Goal: Task Accomplishment & Management: Manage account settings

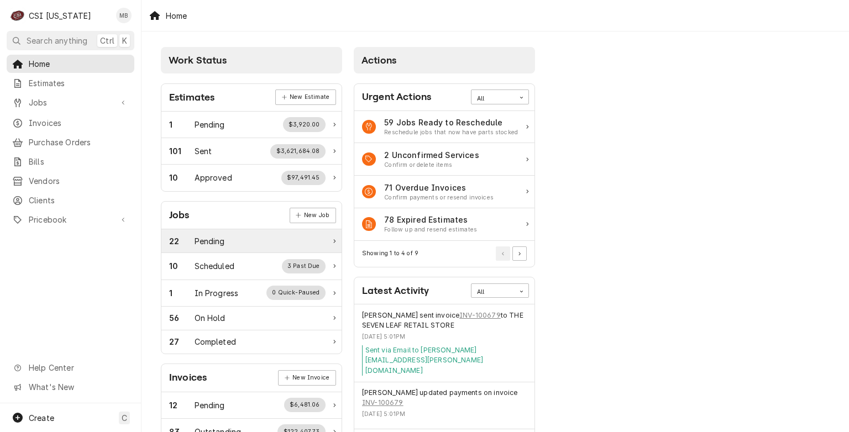
click at [216, 245] on div "Pending" at bounding box center [210, 242] width 30 height 12
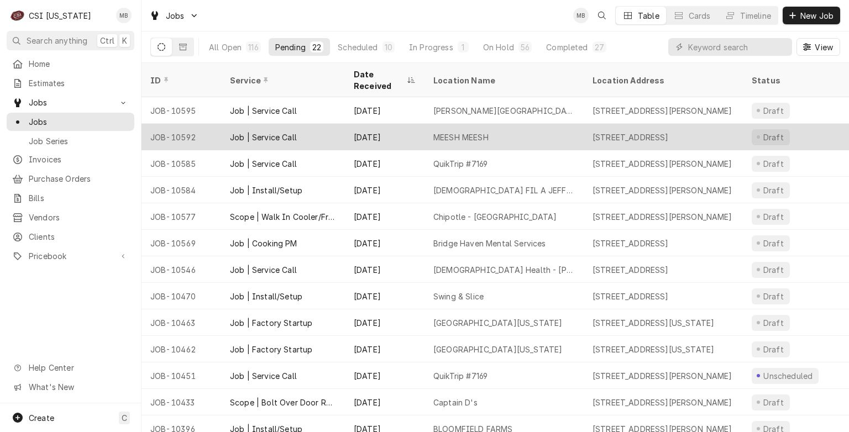
click at [279, 132] on div "Job | Service Call" at bounding box center [263, 138] width 67 height 12
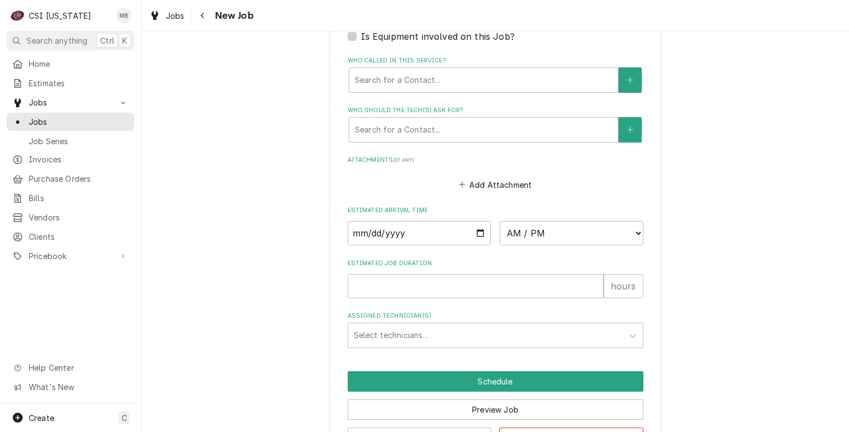
scroll to position [856, 0]
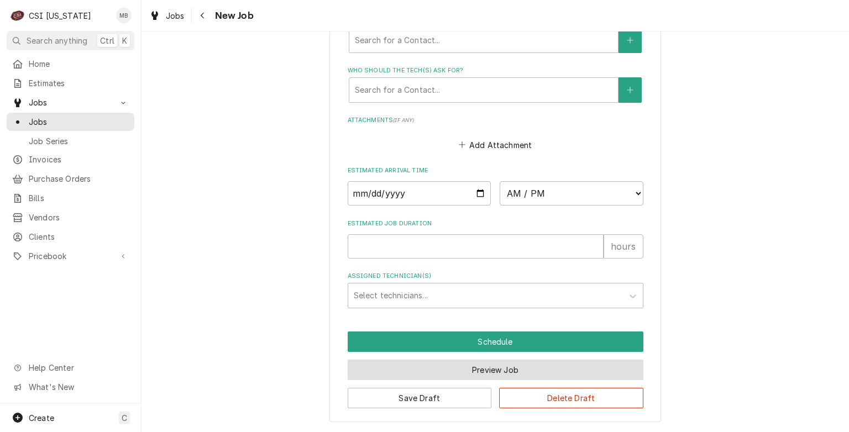
click at [416, 368] on button "Preview Job" at bounding box center [496, 370] width 296 height 20
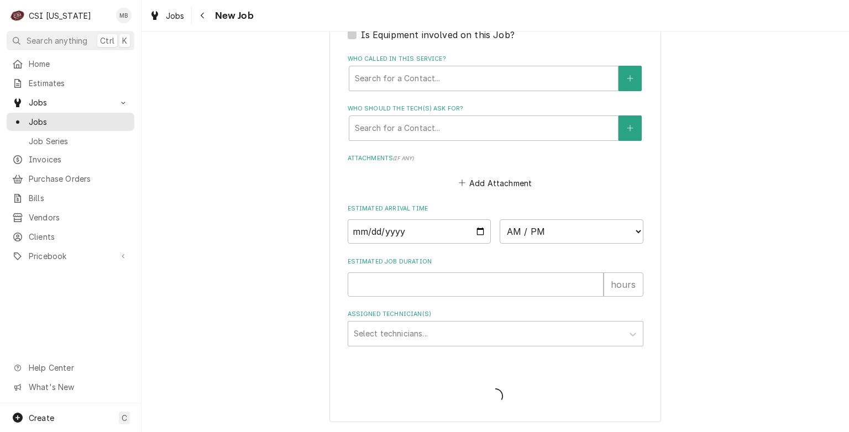
type textarea "x"
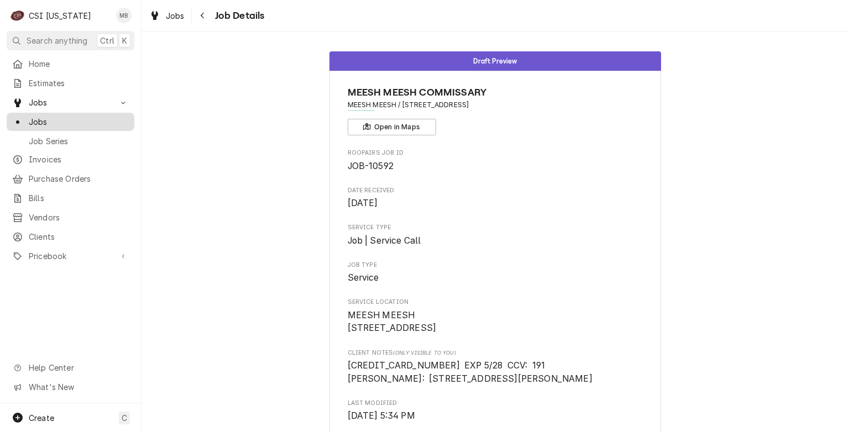
click at [28, 116] on div "Jobs" at bounding box center [70, 122] width 117 height 12
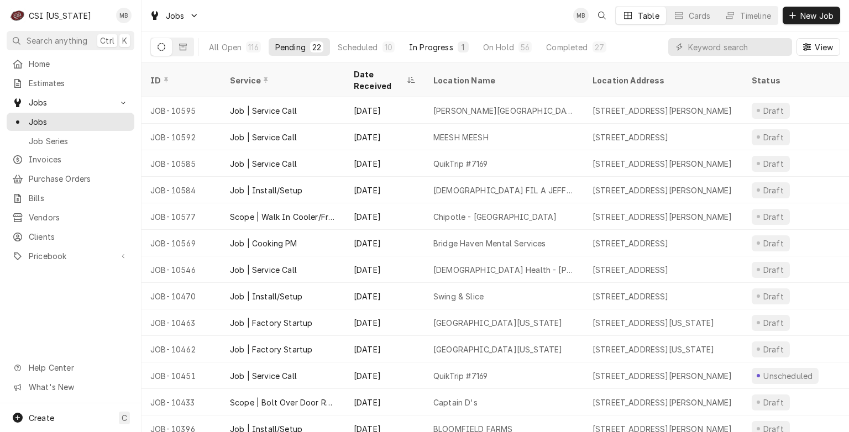
click at [440, 43] on div "In Progress" at bounding box center [431, 47] width 44 height 12
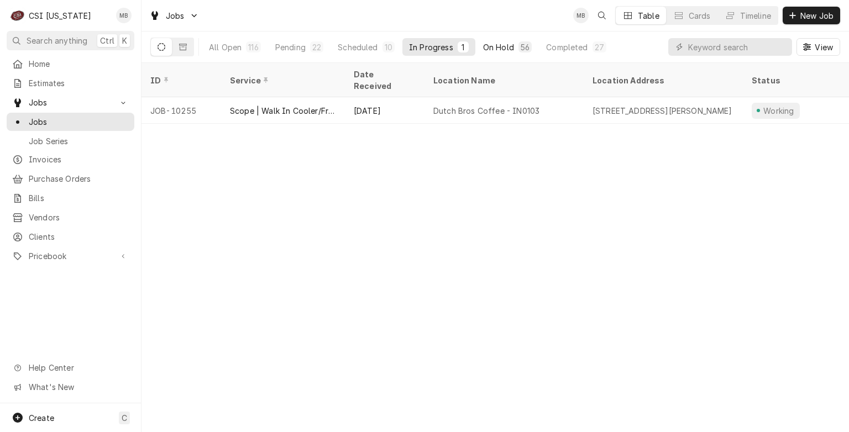
click at [498, 45] on div "On Hold" at bounding box center [498, 47] width 31 height 12
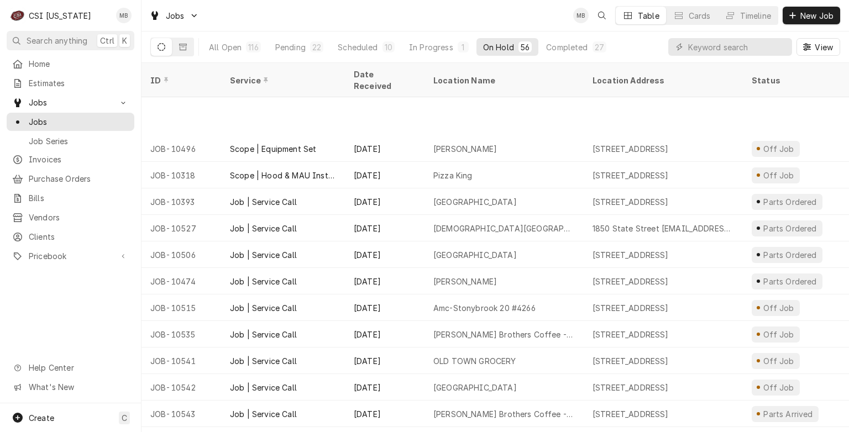
scroll to position [721, 0]
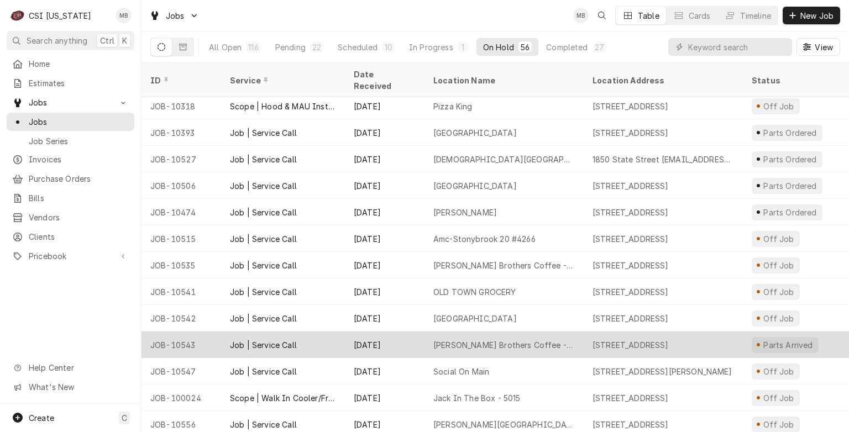
click at [524, 339] on div "Heine Brothers Coffee - Pnc Building" at bounding box center [504, 345] width 142 height 12
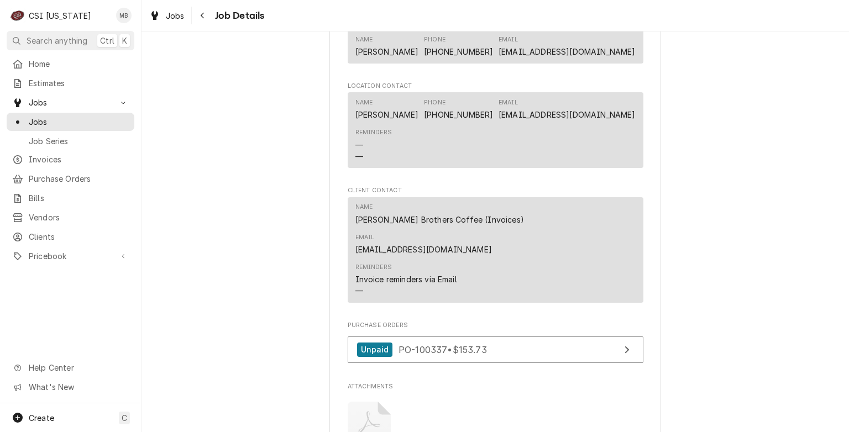
scroll to position [1209, 0]
click at [74, 116] on span "Jobs" at bounding box center [79, 122] width 100 height 12
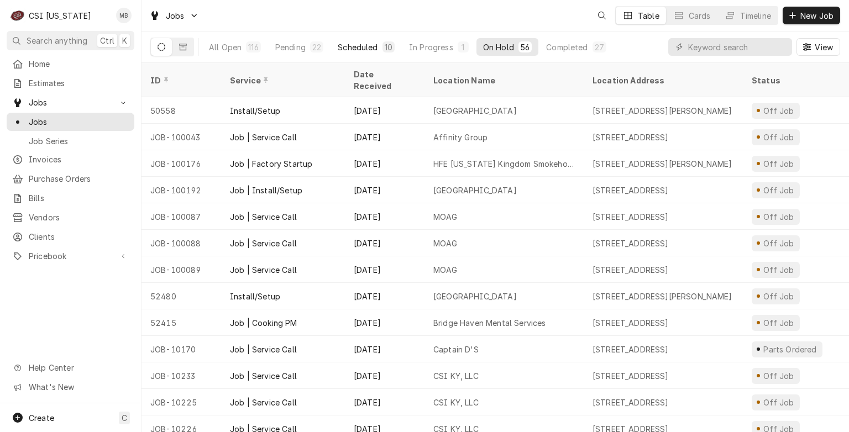
click at [368, 52] on div "Scheduled" at bounding box center [358, 47] width 40 height 12
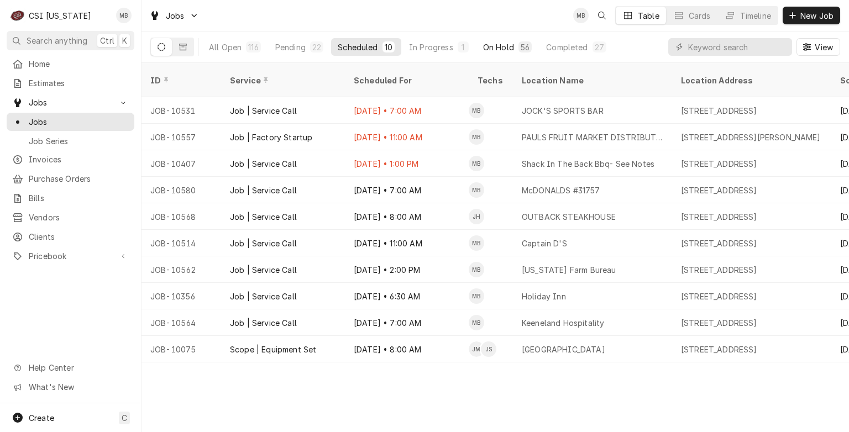
click at [485, 48] on div "On Hold" at bounding box center [498, 47] width 31 height 12
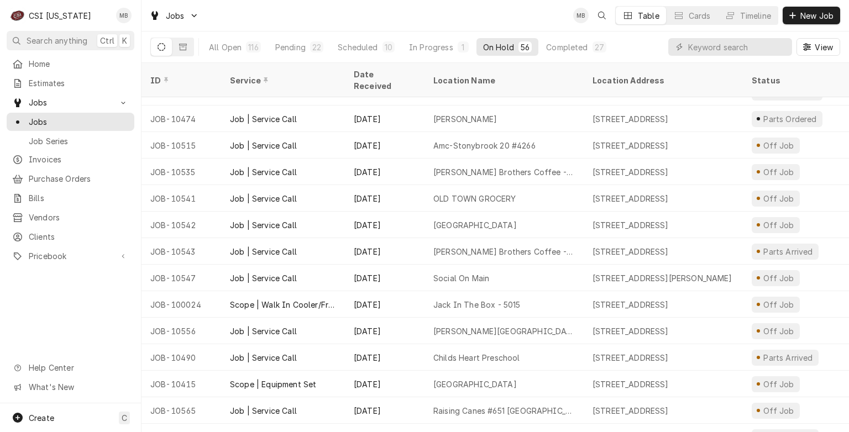
scroll to position [829, 0]
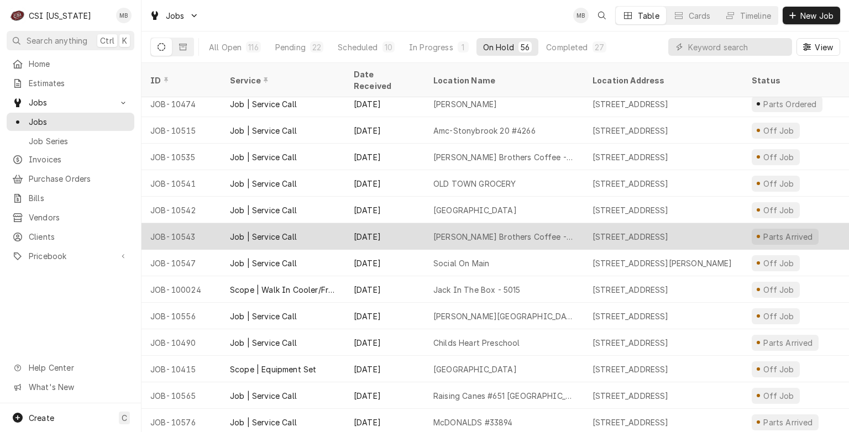
click at [459, 232] on div "Heine Brothers Coffee - Pnc Building" at bounding box center [504, 236] width 159 height 27
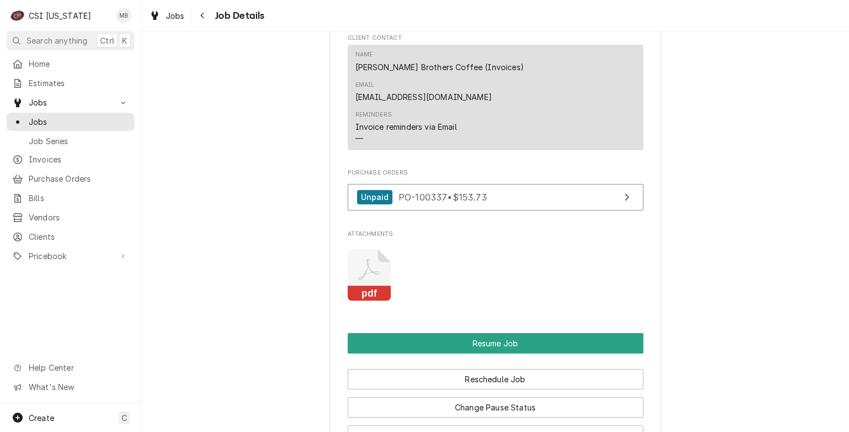
scroll to position [1458, 0]
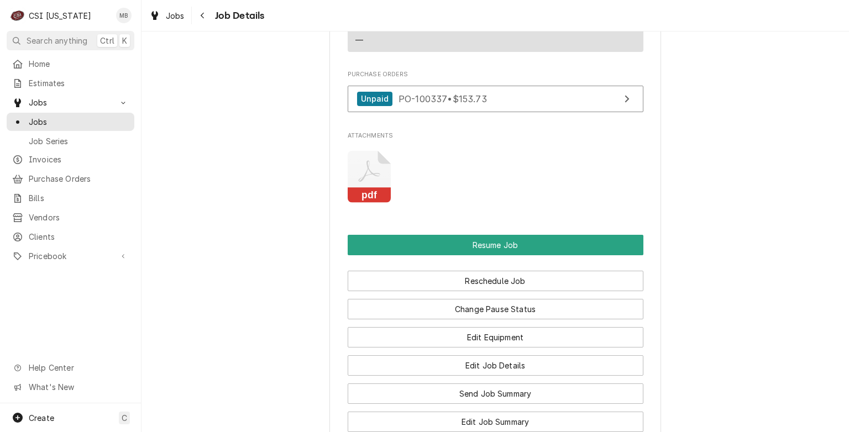
click at [464, 291] on div "Change Pause Status" at bounding box center [496, 305] width 296 height 28
click at [464, 271] on button "Reschedule Job" at bounding box center [496, 281] width 296 height 20
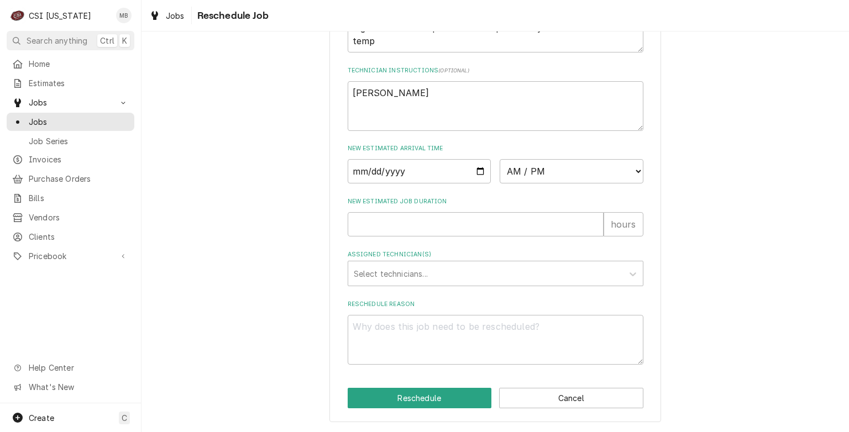
scroll to position [442, 0]
click at [473, 174] on input "Date" at bounding box center [420, 171] width 144 height 24
type input "2025-09-11"
type textarea "x"
click at [580, 174] on select "AM / PM 6:00 AM 6:15 AM 6:30 AM 6:45 AM 7:00 AM 7:15 AM 7:30 AM 7:45 AM 8:00 AM…" at bounding box center [572, 171] width 144 height 24
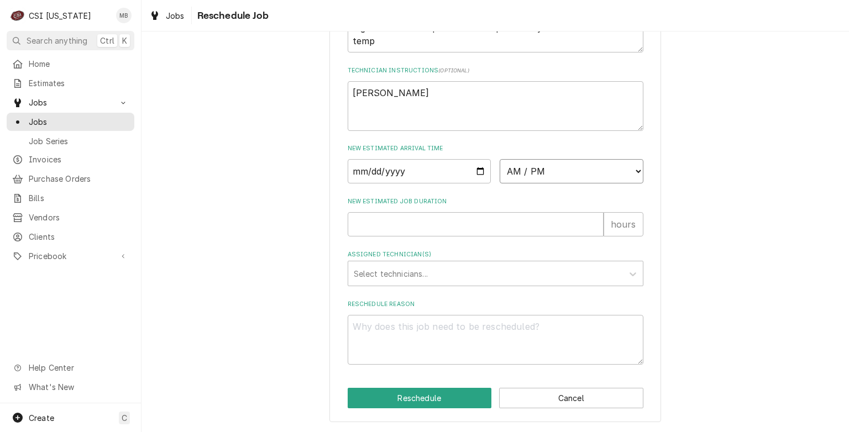
select select "07:00:00"
click at [500, 160] on select "AM / PM 6:00 AM 6:15 AM 6:30 AM 6:45 AM 7:00 AM 7:15 AM 7:30 AM 7:45 AM 8:00 AM…" at bounding box center [572, 171] width 144 height 24
click at [490, 229] on input "New Estimated Job Duration" at bounding box center [476, 224] width 256 height 24
type textarea "x"
type input "2"
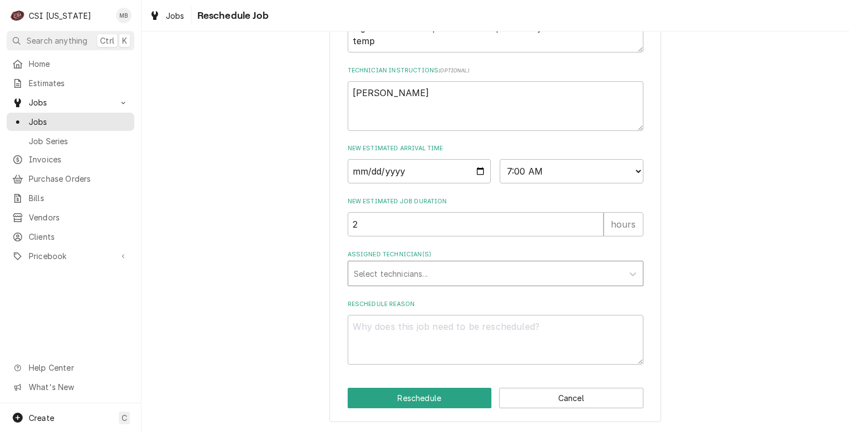
click at [473, 286] on div "Select technicians..." at bounding box center [485, 273] width 275 height 24
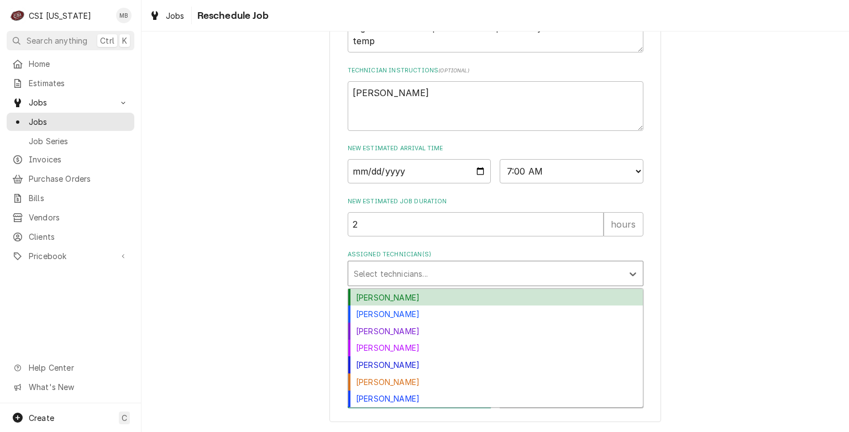
click at [459, 299] on div "Bryant Jolley" at bounding box center [495, 297] width 295 height 17
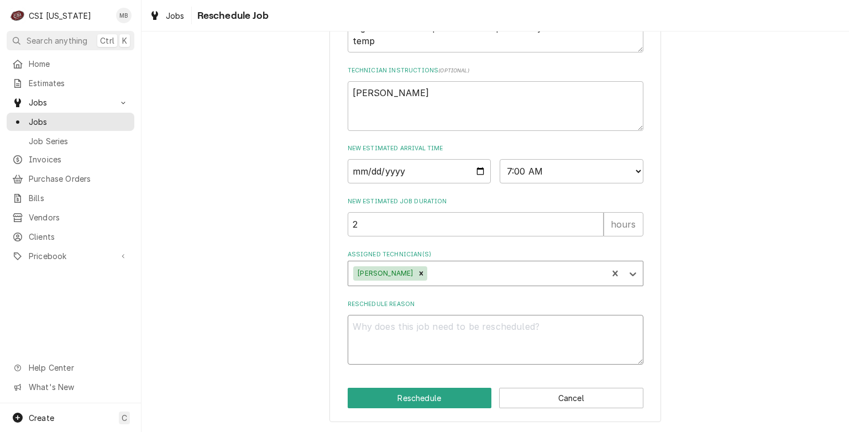
click at [442, 341] on textarea "Reschedule Reason" at bounding box center [496, 340] width 296 height 50
type textarea "x"
type textarea "p"
type textarea "x"
type textarea "pa"
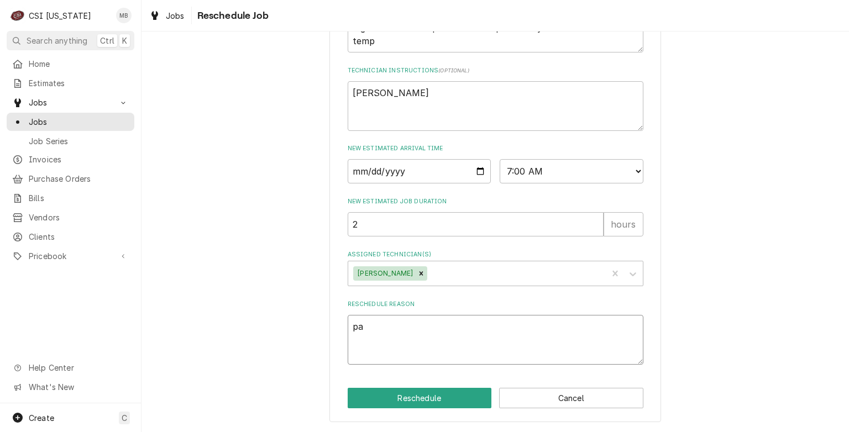
type textarea "x"
type textarea "par"
type textarea "x"
type textarea "part"
type textarea "x"
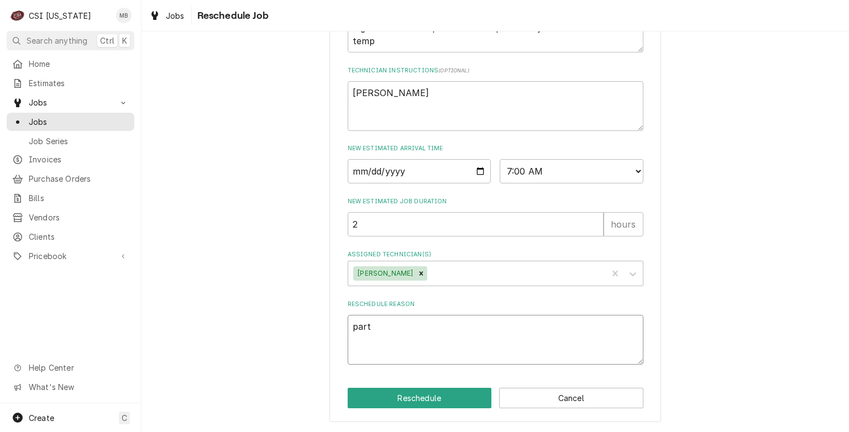
type textarea "part="
type textarea "x"
type textarea "part"
type textarea "x"
type textarea "par"
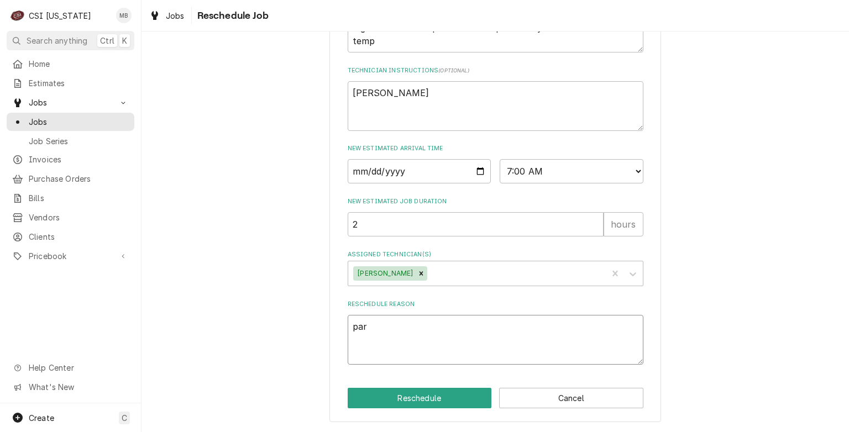
type textarea "x"
type textarea "pa"
type textarea "x"
type textarea "p"
type textarea "x"
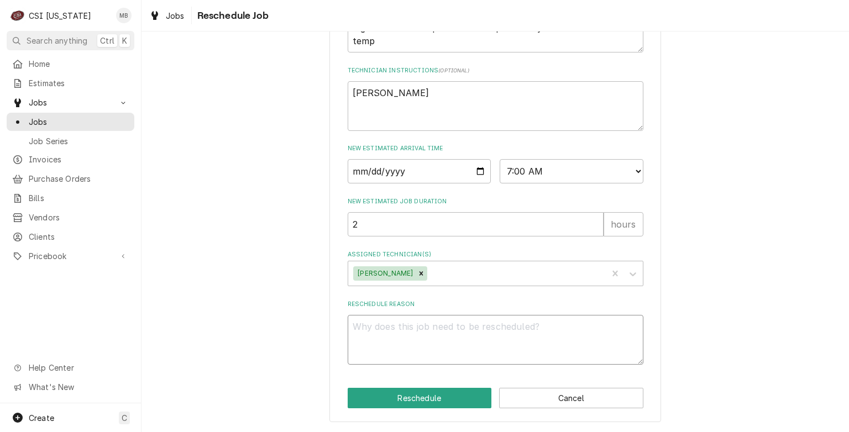
type textarea "x"
type textarea "P"
type textarea "x"
type textarea "PA"
type textarea "x"
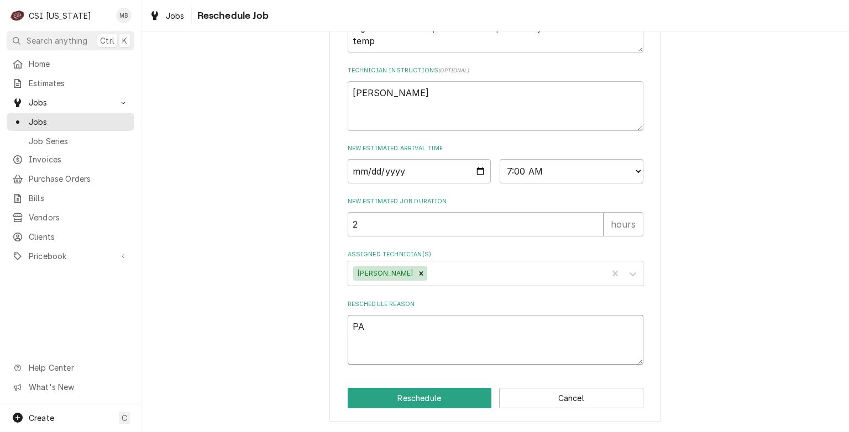
type textarea "PAR"
type textarea "x"
type textarea "PART"
type textarea "x"
type textarea "PARTS"
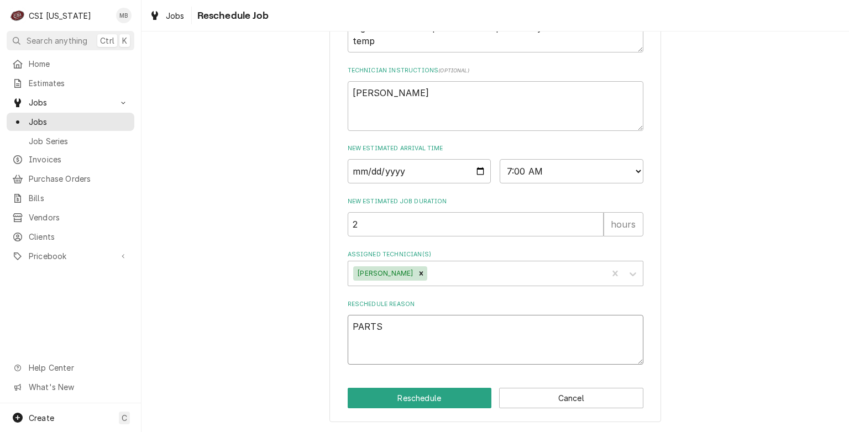
type textarea "x"
type textarea "PARTS"
type textarea "x"
type textarea "PARTS A"
type textarea "x"
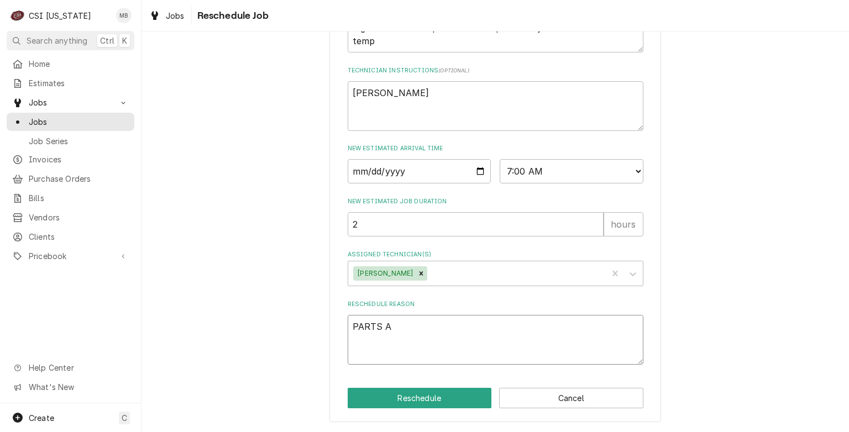
type textarea "PARTS AR"
type textarea "x"
type textarea "PARTS ARR"
type textarea "x"
type textarea "PARTS ARRI"
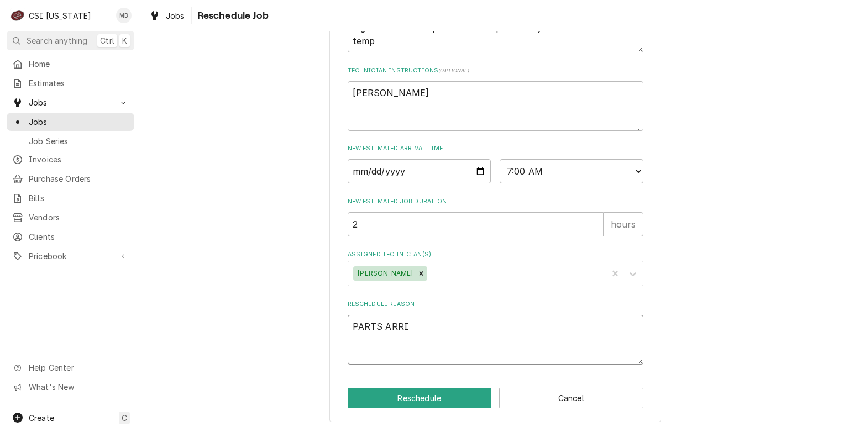
type textarea "x"
type textarea "PARTS ARRIV"
type textarea "x"
type textarea "PARTS ARRIVE"
type textarea "x"
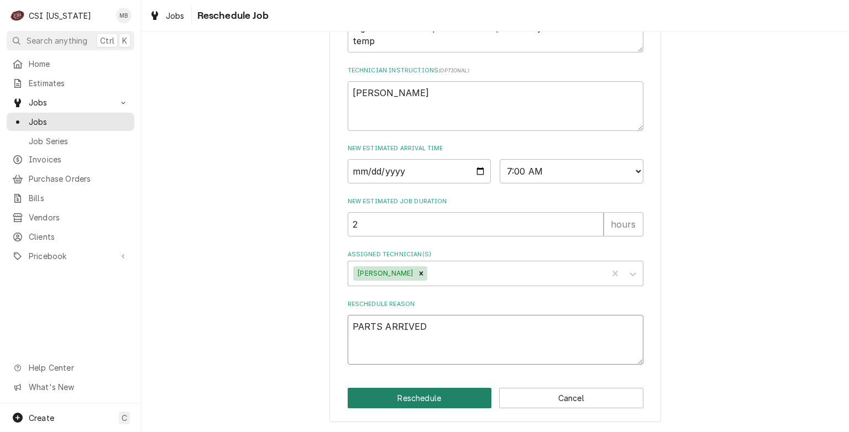
type textarea "PARTS ARRIVED"
click at [434, 394] on button "Reschedule" at bounding box center [420, 398] width 144 height 20
type textarea "x"
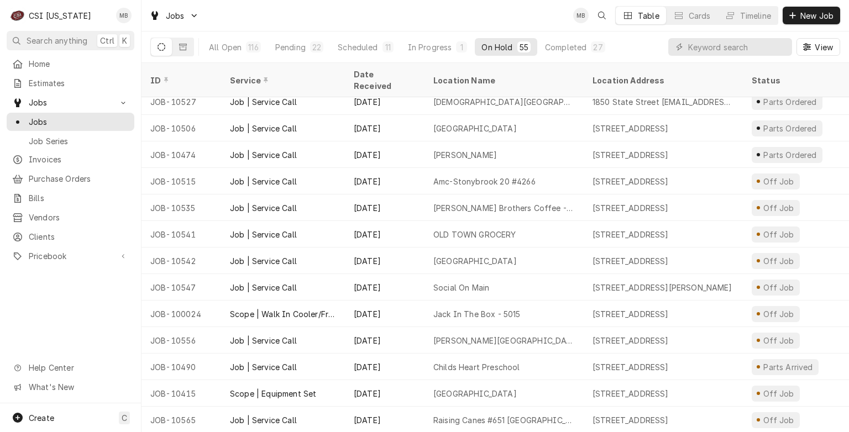
scroll to position [778, 0]
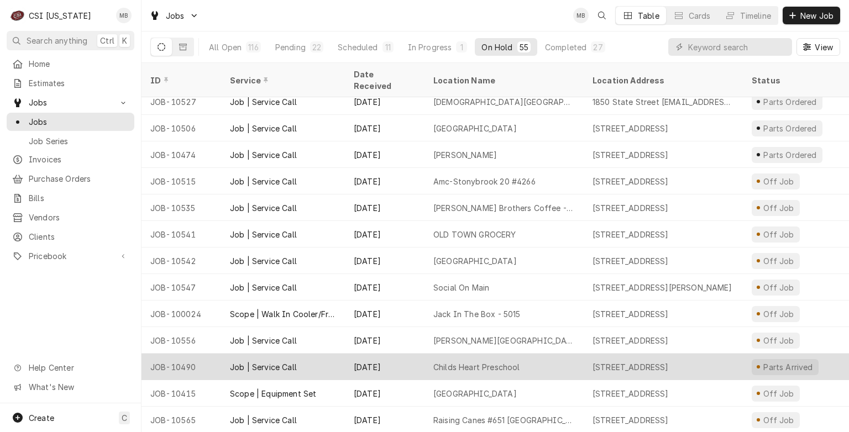
click at [441, 354] on div "Childs Heart Preschool" at bounding box center [504, 367] width 159 height 27
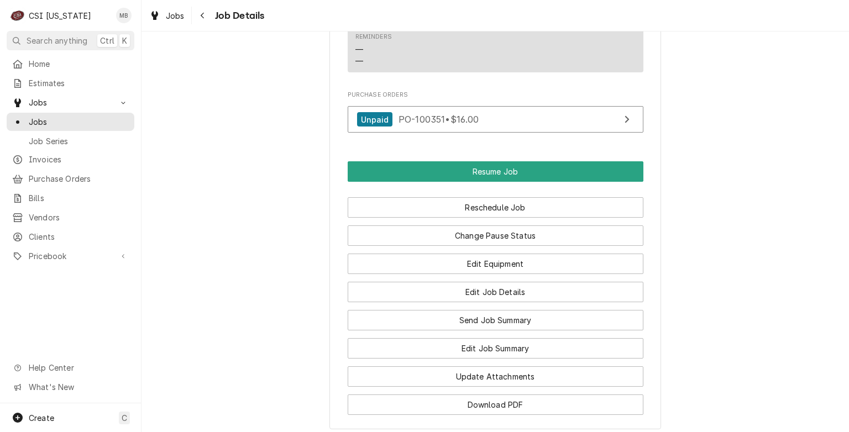
scroll to position [1490, 0]
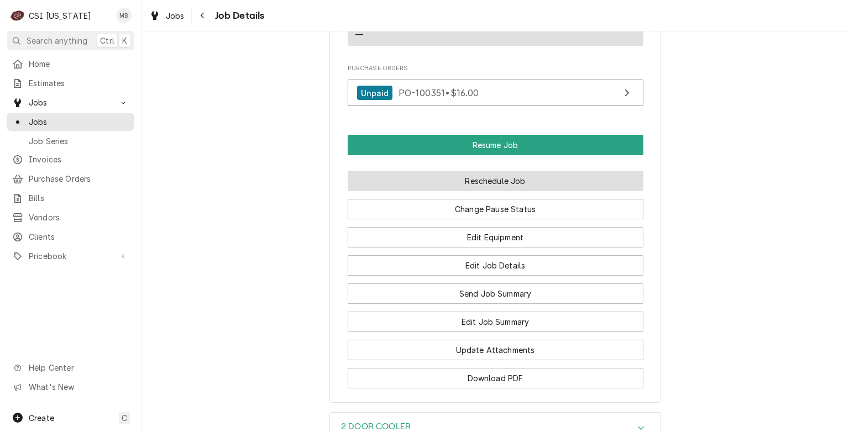
click at [454, 187] on button "Reschedule Job" at bounding box center [496, 181] width 296 height 20
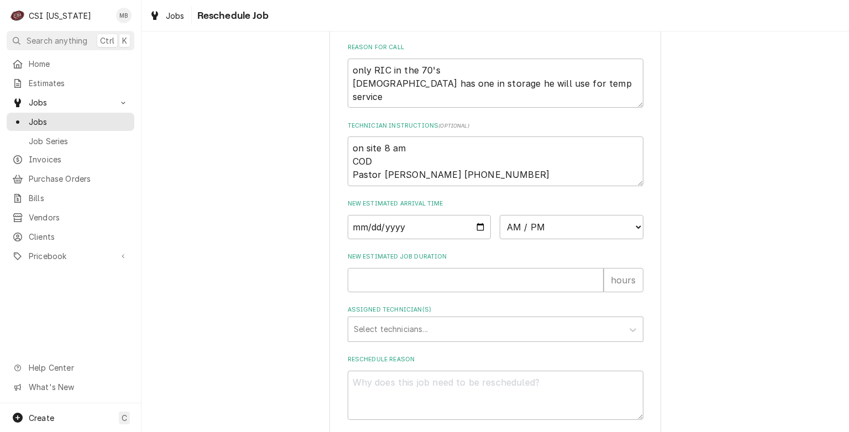
scroll to position [367, 0]
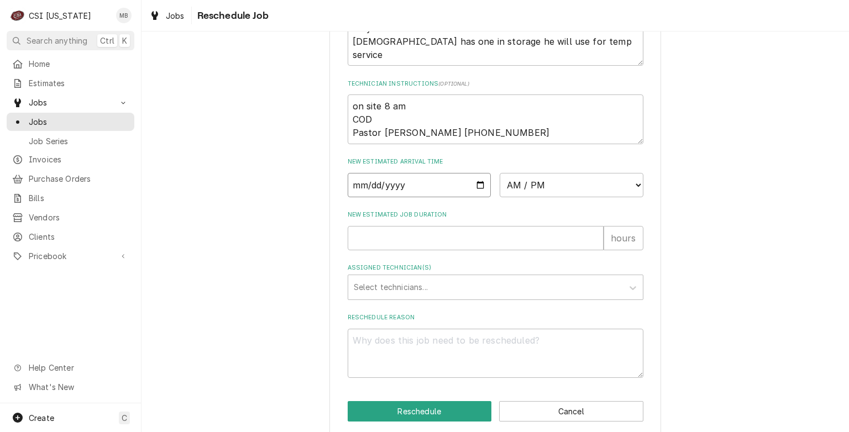
click at [477, 197] on input "Date" at bounding box center [420, 185] width 144 height 24
type input "2025-09-11"
type textarea "x"
click at [559, 197] on select "AM / PM 6:00 AM 6:15 AM 6:30 AM 6:45 AM 7:00 AM 7:15 AM 7:30 AM 7:45 AM 8:00 AM…" at bounding box center [572, 185] width 144 height 24
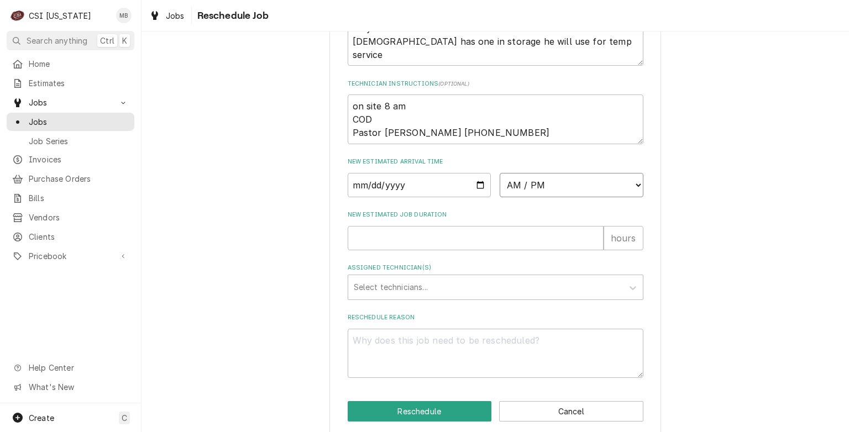
select select "09:00:00"
click at [500, 186] on select "AM / PM 6:00 AM 6:15 AM 6:30 AM 6:45 AM 7:00 AM 7:15 AM 7:30 AM 7:45 AM 8:00 AM…" at bounding box center [572, 185] width 144 height 24
click at [496, 250] on input "New Estimated Job Duration" at bounding box center [476, 238] width 256 height 24
type textarea "x"
type input "2"
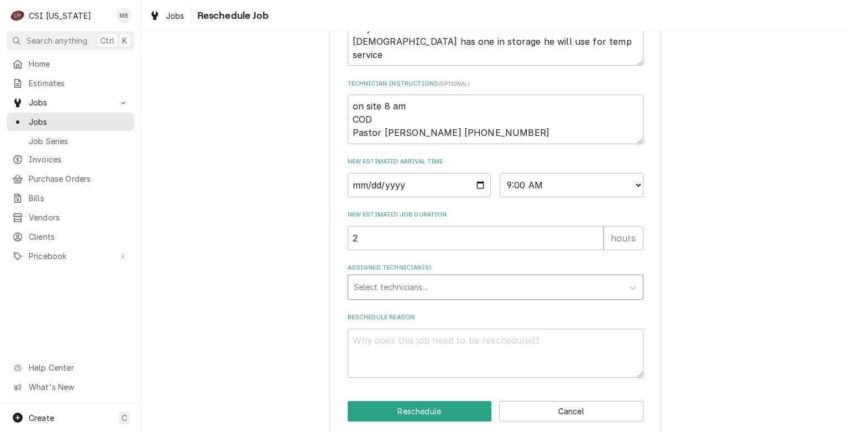
click at [484, 297] on div "Assigned Technician(s)" at bounding box center [486, 288] width 264 height 20
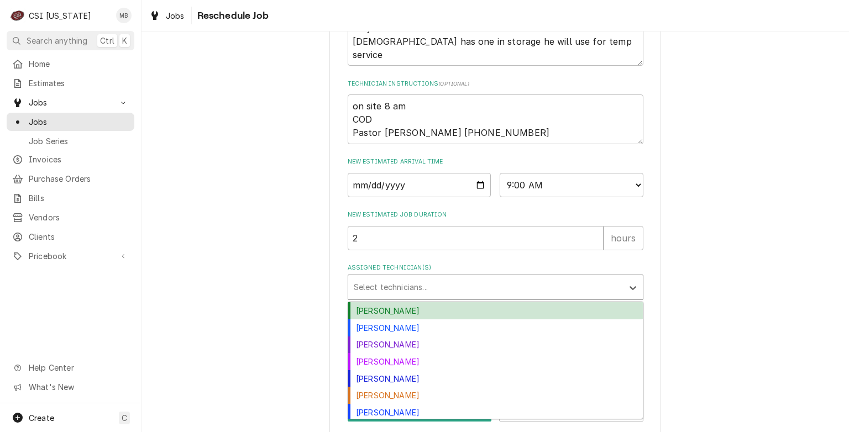
click at [442, 320] on div "Bryant Jolley" at bounding box center [495, 310] width 295 height 17
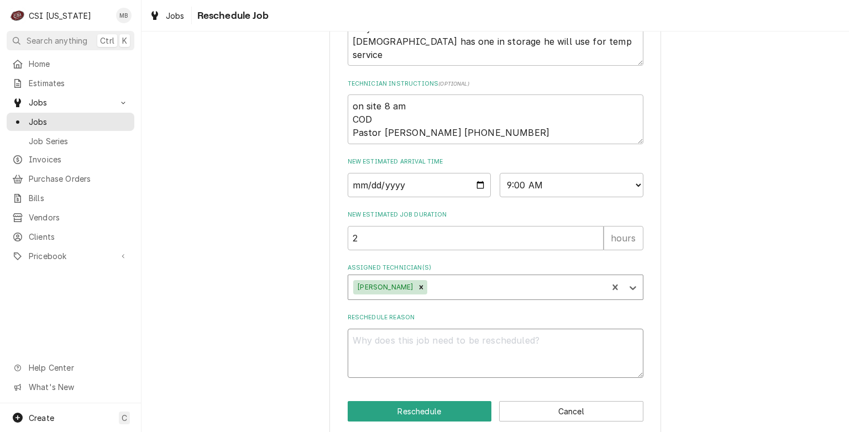
click at [441, 361] on textarea "Reschedule Reason" at bounding box center [496, 354] width 296 height 50
type textarea "x"
type textarea "PA"
type textarea "x"
type textarea "PAR"
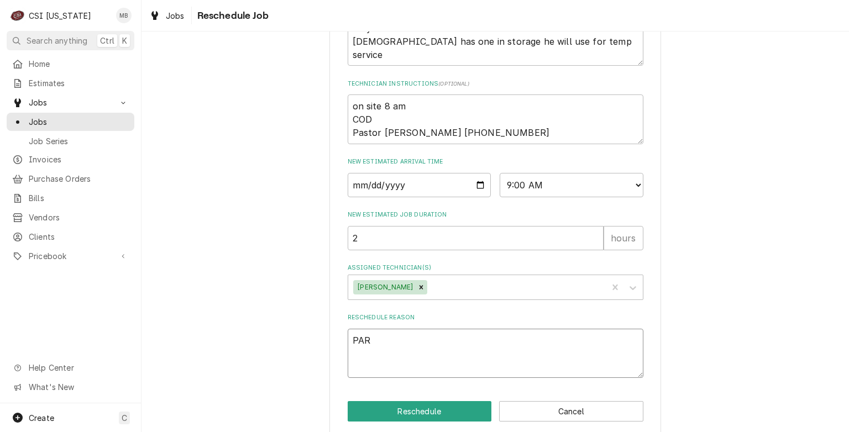
type textarea "x"
type textarea "PART"
type textarea "x"
type textarea "PARTS"
type textarea "x"
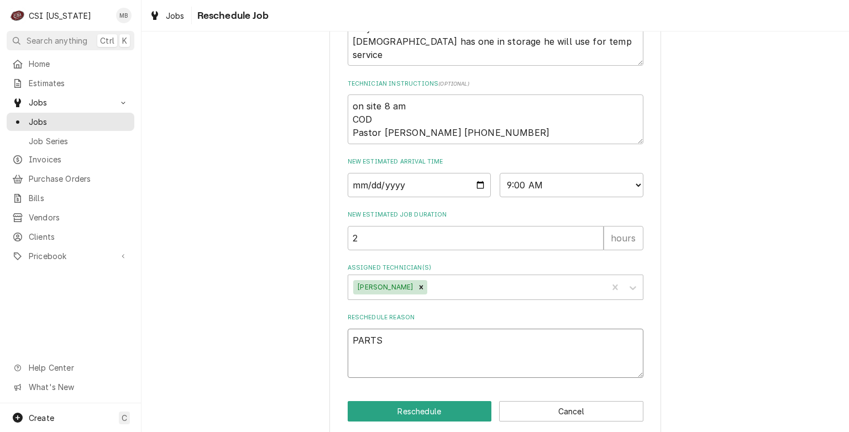
type textarea "PARTS"
type textarea "x"
type textarea "PARTS A"
type textarea "x"
type textarea "PARTS AR"
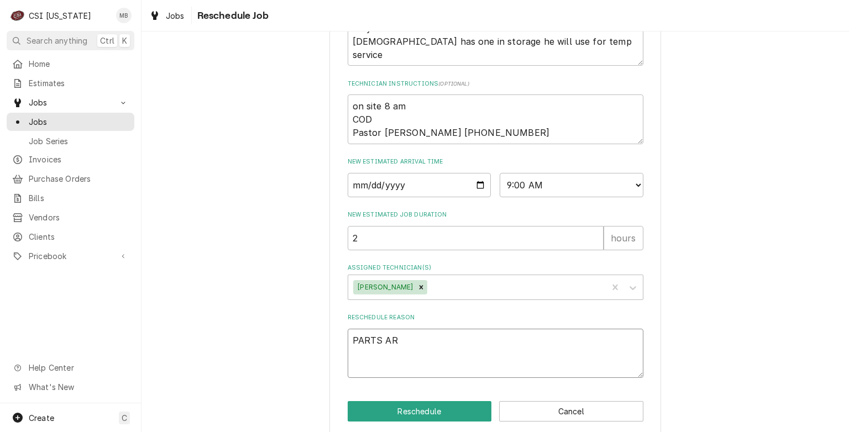
type textarea "x"
type textarea "PARTS ARR"
type textarea "x"
type textarea "PARTS ARRI"
type textarea "x"
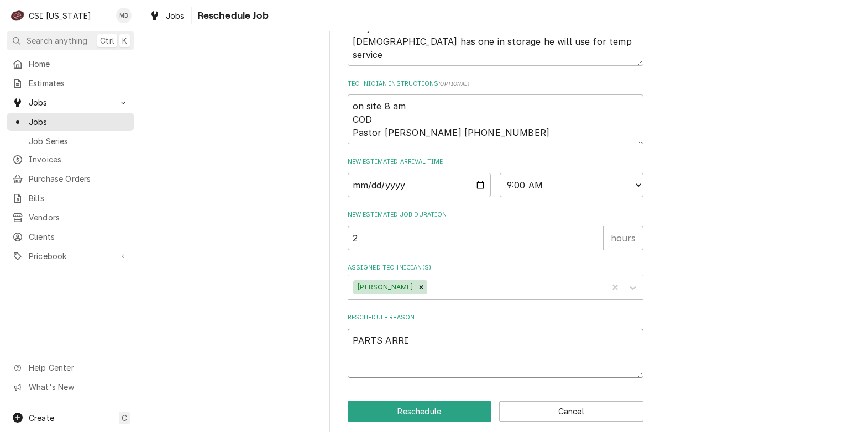
type textarea "PARTS ARRIV"
type textarea "x"
type textarea "PARTS ARRIVE"
type textarea "x"
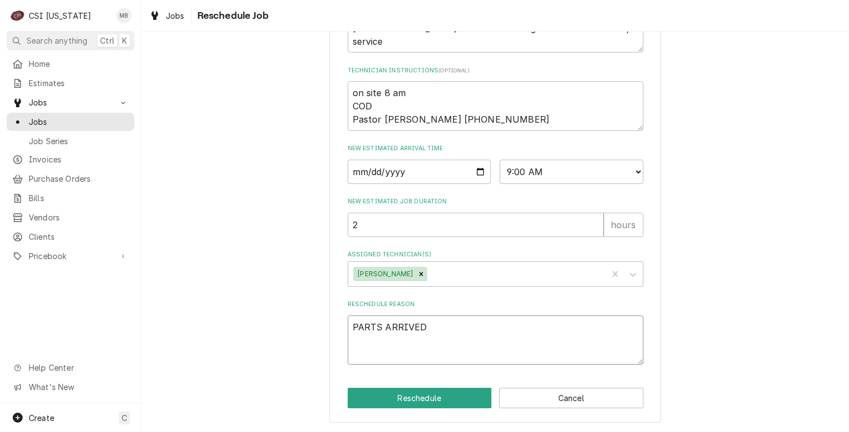
scroll to position [393, 0]
type textarea "PARTS ARRIVED"
click at [439, 391] on button "Reschedule" at bounding box center [420, 398] width 144 height 20
type textarea "x"
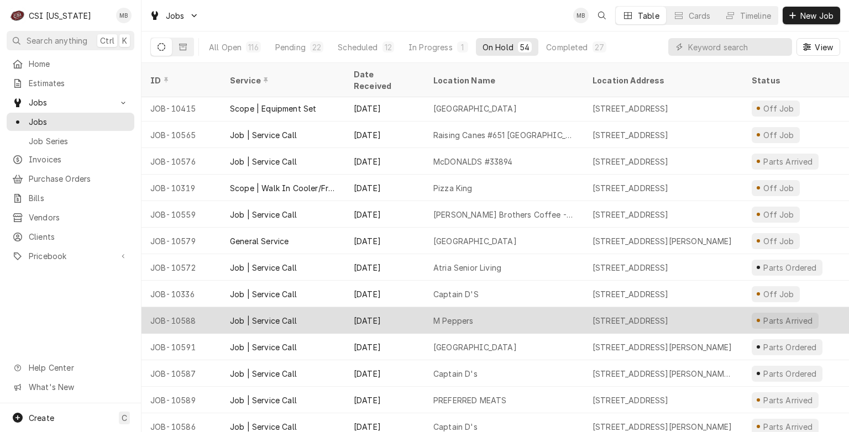
scroll to position [1072, 0]
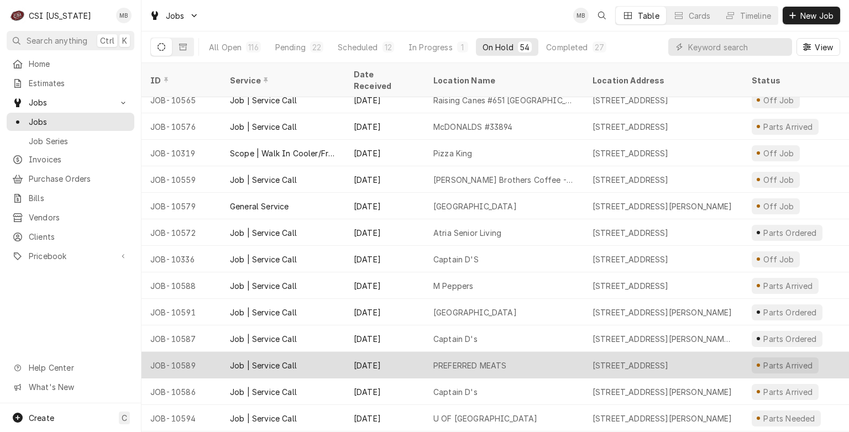
click at [436, 360] on div "PREFERRED MEATS" at bounding box center [469, 366] width 73 height 12
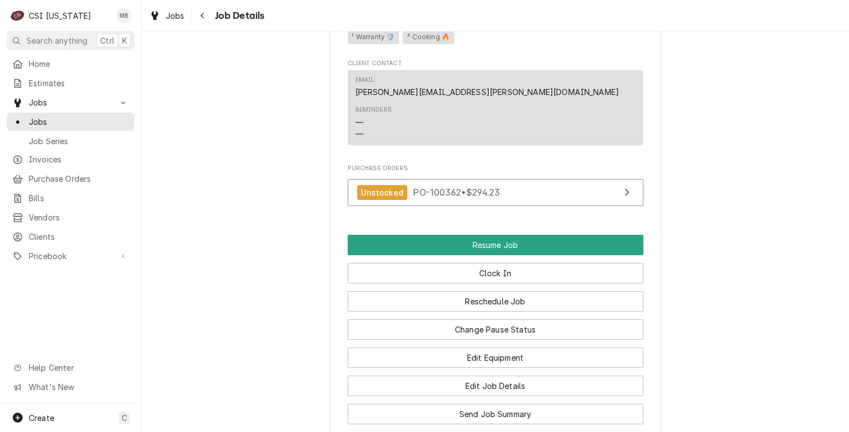
scroll to position [849, 0]
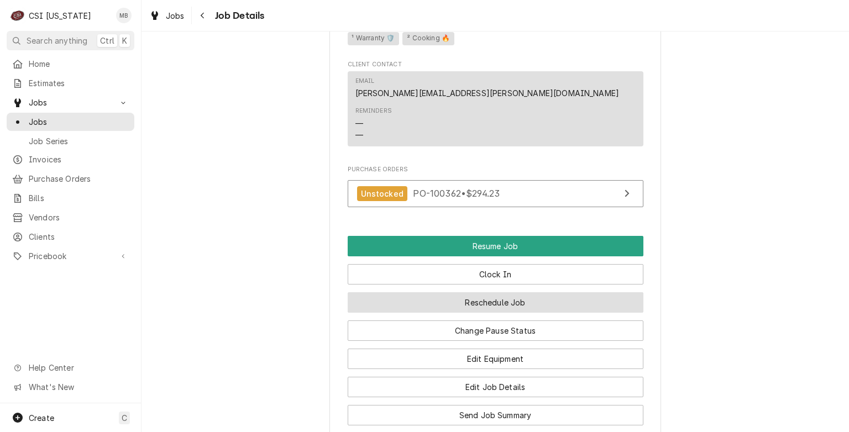
click at [454, 313] on button "Reschedule Job" at bounding box center [496, 302] width 296 height 20
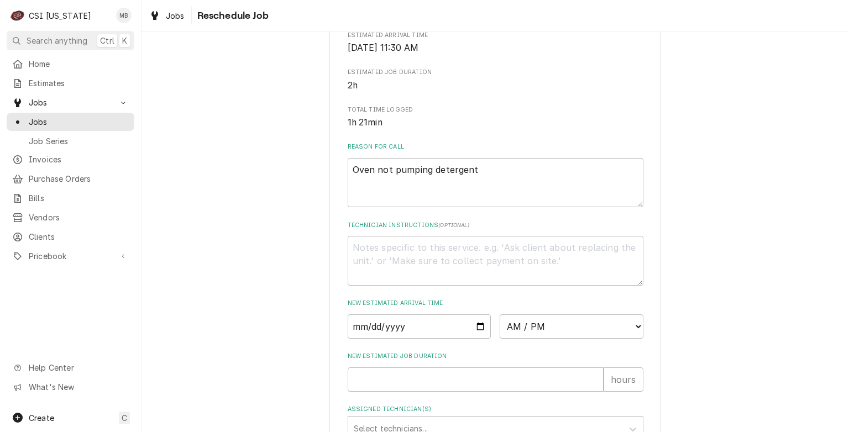
scroll to position [290, 0]
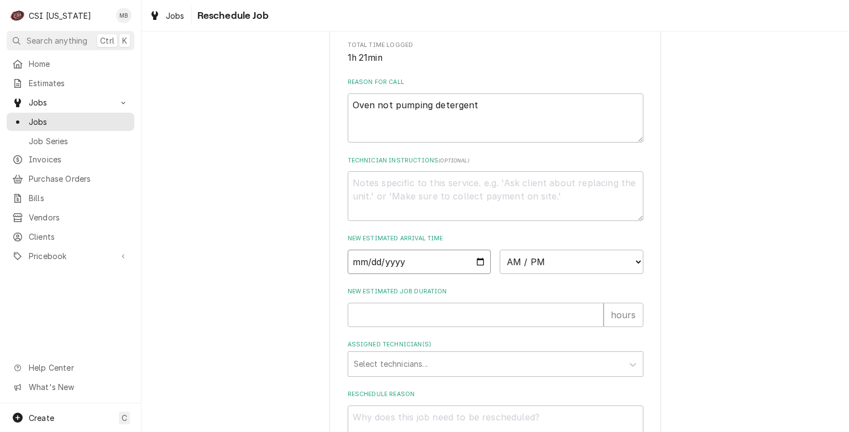
click at [474, 274] on input "Date" at bounding box center [420, 262] width 144 height 24
type input "[DATE]"
type textarea "x"
click at [553, 274] on select "AM / PM 6:00 AM 6:15 AM 6:30 AM 6:45 AM 7:00 AM 7:15 AM 7:30 AM 7:45 AM 8:00 AM…" at bounding box center [572, 262] width 144 height 24
select select "11:00:00"
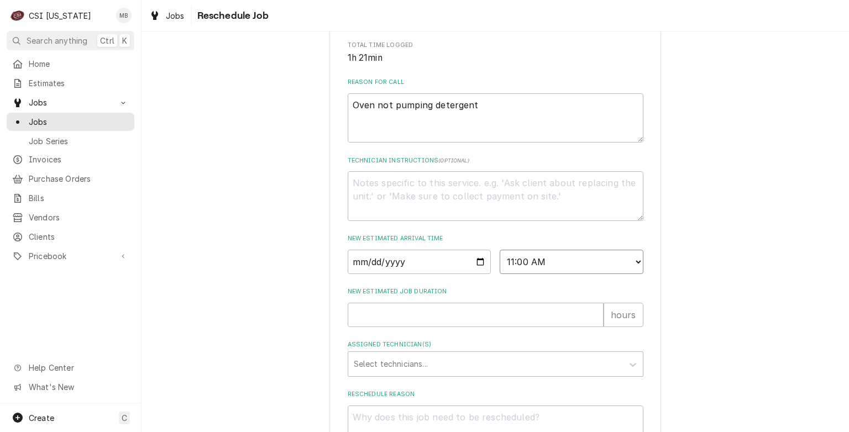
click at [500, 262] on select "AM / PM 6:00 AM 6:15 AM 6:30 AM 6:45 AM 7:00 AM 7:15 AM 7:30 AM 7:45 AM 8:00 AM…" at bounding box center [572, 262] width 144 height 24
click at [452, 327] on input "New Estimated Job Duration" at bounding box center [476, 315] width 256 height 24
type textarea "x"
type input "2"
click at [433, 373] on div "Assigned Technician(s)" at bounding box center [486, 364] width 264 height 20
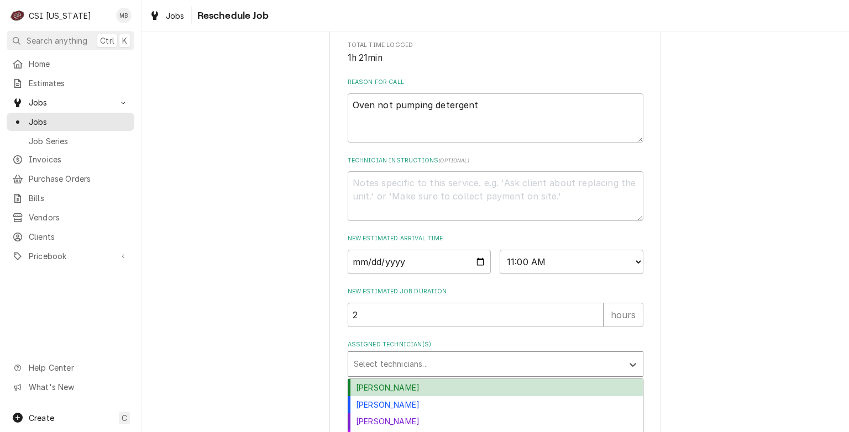
scroll to position [393, 0]
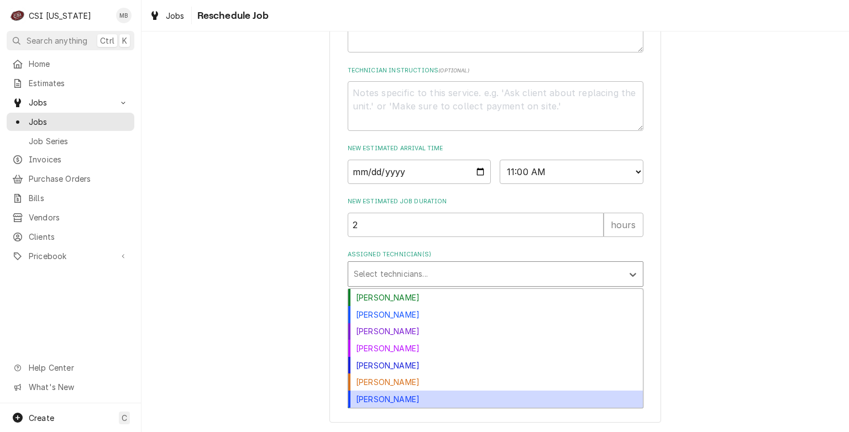
click at [410, 398] on div "[PERSON_NAME]" at bounding box center [495, 399] width 295 height 17
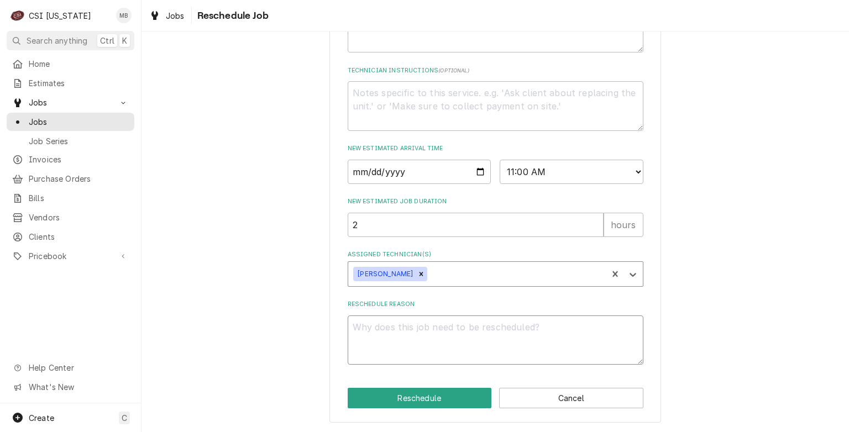
click at [420, 326] on textarea "Reschedule Reason" at bounding box center [496, 341] width 296 height 50
type textarea "x"
click at [417, 271] on icon "Remove Matt Brewington" at bounding box center [421, 274] width 8 height 8
type textarea "P"
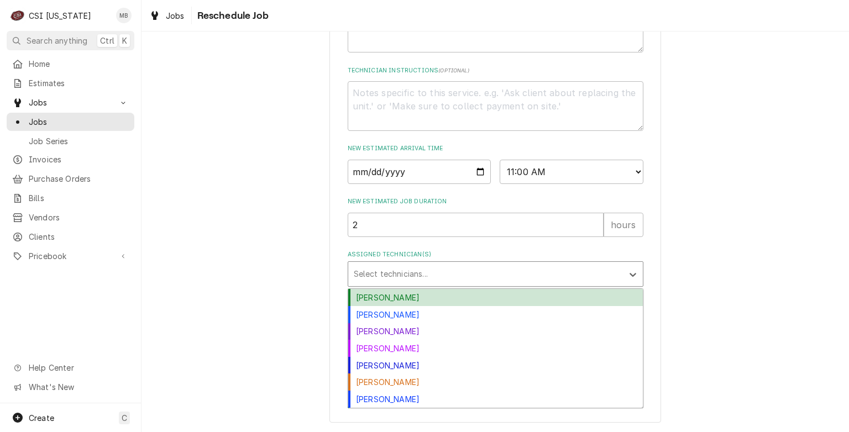
click at [412, 271] on div "Assigned Technician(s)" at bounding box center [486, 274] width 264 height 20
click at [398, 302] on div "Bryant Jolley" at bounding box center [495, 297] width 295 height 17
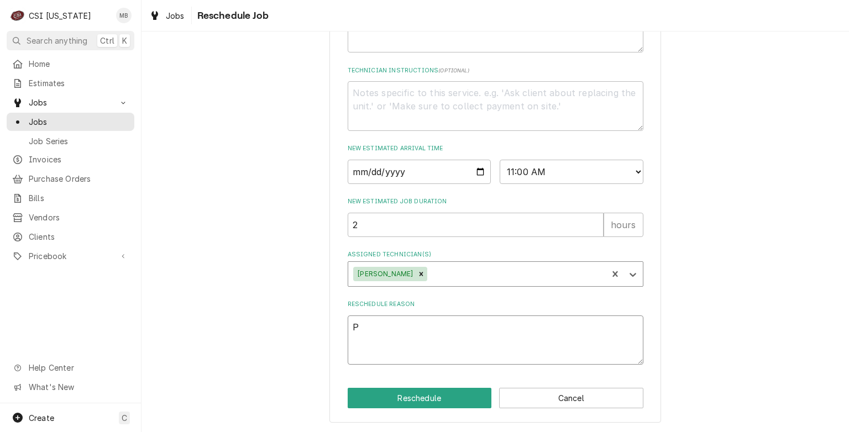
click at [394, 330] on textarea "P" at bounding box center [496, 341] width 296 height 50
type textarea "x"
type textarea "PA"
type textarea "x"
type textarea "PAR"
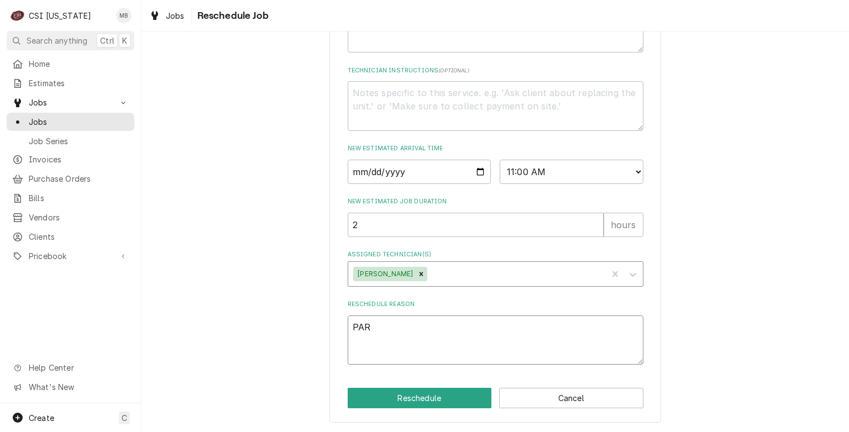
type textarea "x"
type textarea "PART"
type textarea "x"
type textarea "PARTS"
type textarea "x"
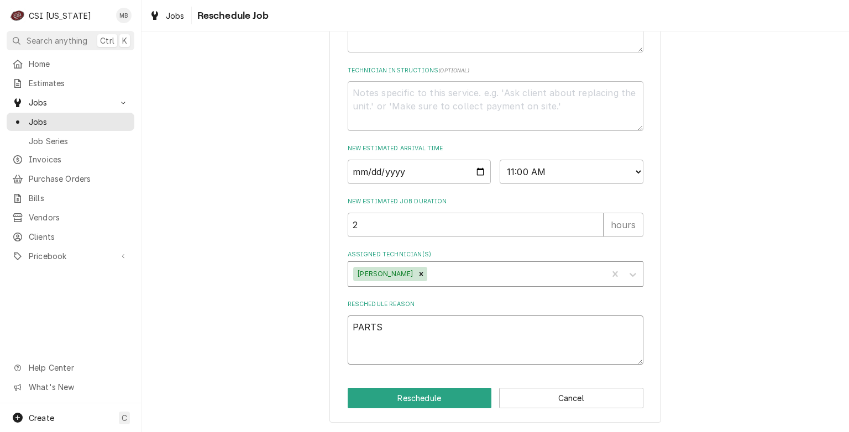
type textarea "PARTS A"
type textarea "x"
type textarea "PARTS AR"
type textarea "x"
type textarea "PARTS ARR"
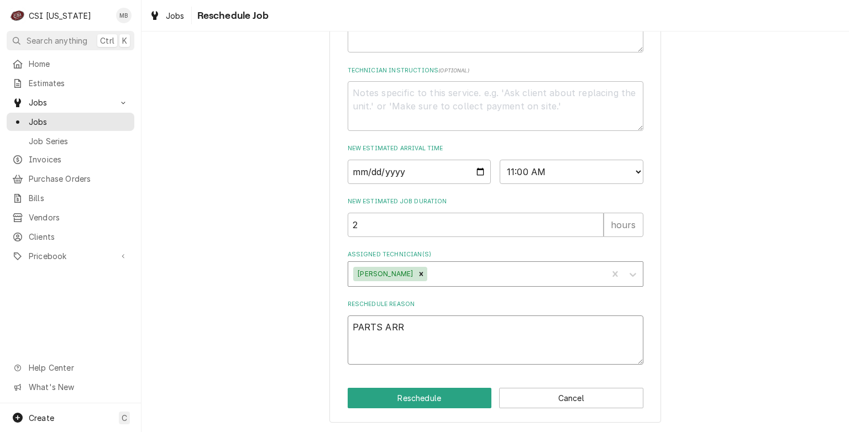
type textarea "x"
type textarea "PARTS ARRI"
type textarea "x"
type textarea "PARTS ARRIV"
type textarea "x"
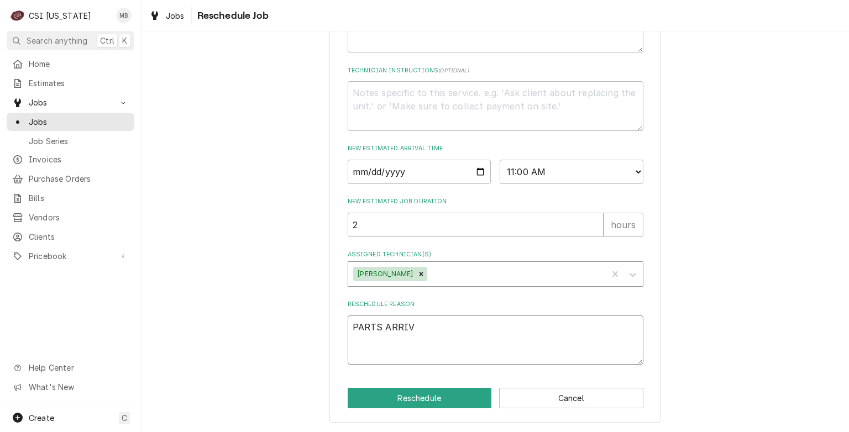
type textarea "PARTS ARRIVE"
type textarea "x"
type textarea "PARTS ARRIVED"
click at [399, 391] on button "Reschedule" at bounding box center [420, 398] width 144 height 20
type textarea "x"
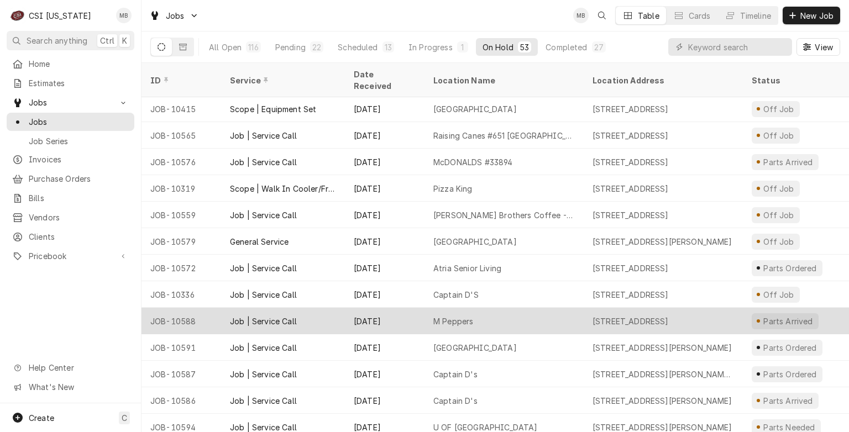
scroll to position [1066, 0]
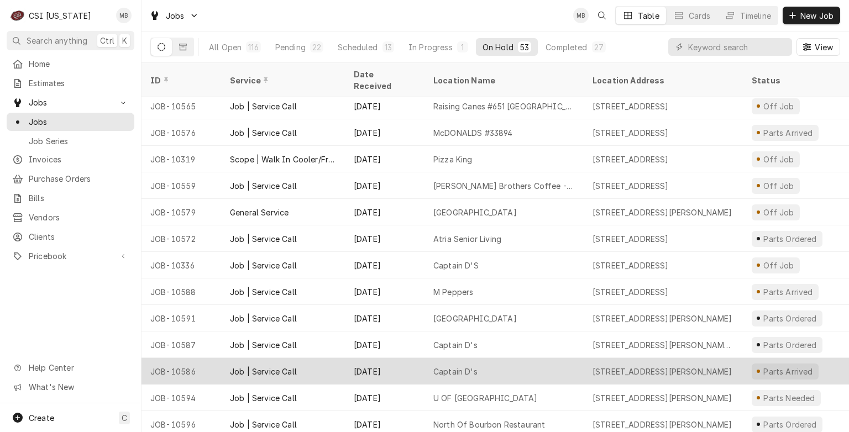
click at [425, 358] on div "Captain D's" at bounding box center [504, 371] width 159 height 27
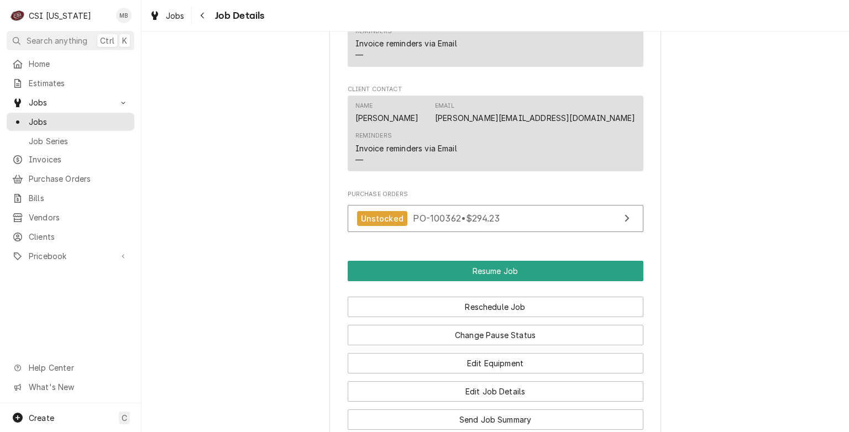
scroll to position [1052, 0]
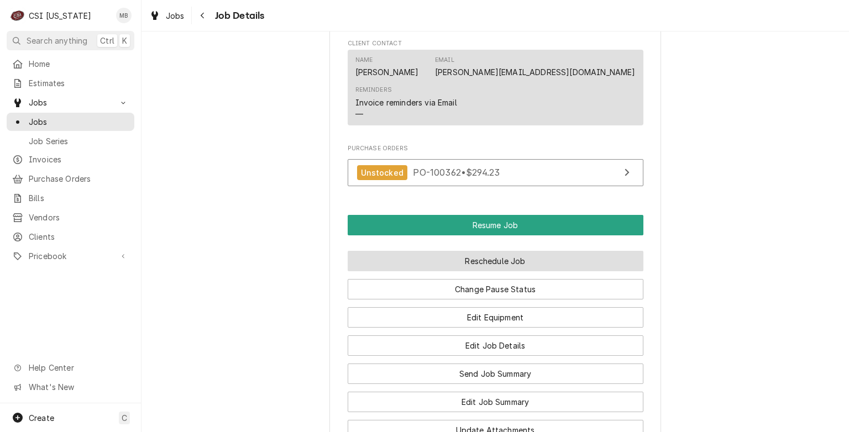
click at [477, 262] on button "Reschedule Job" at bounding box center [496, 261] width 296 height 20
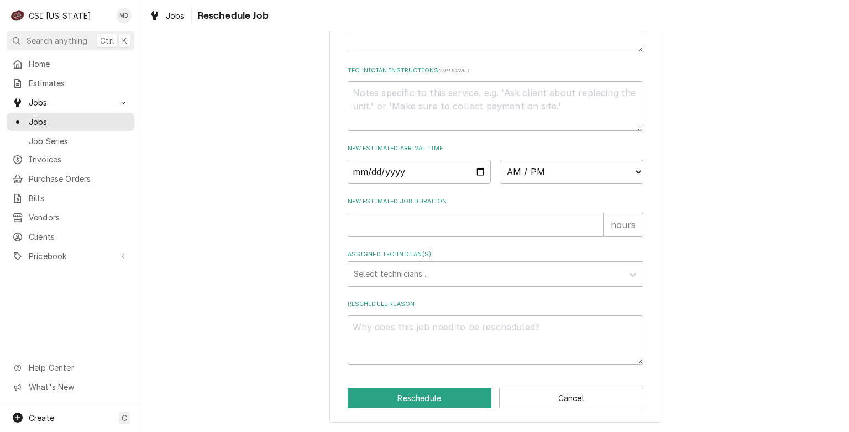
scroll to position [391, 0]
click at [473, 176] on input "Date" at bounding box center [420, 172] width 144 height 24
type textarea "x"
type input "[DATE]"
click at [535, 175] on select "AM / PM 6:00 AM 6:15 AM 6:30 AM 6:45 AM 7:00 AM 7:15 AM 7:30 AM 7:45 AM 8:00 AM…" at bounding box center [572, 172] width 144 height 24
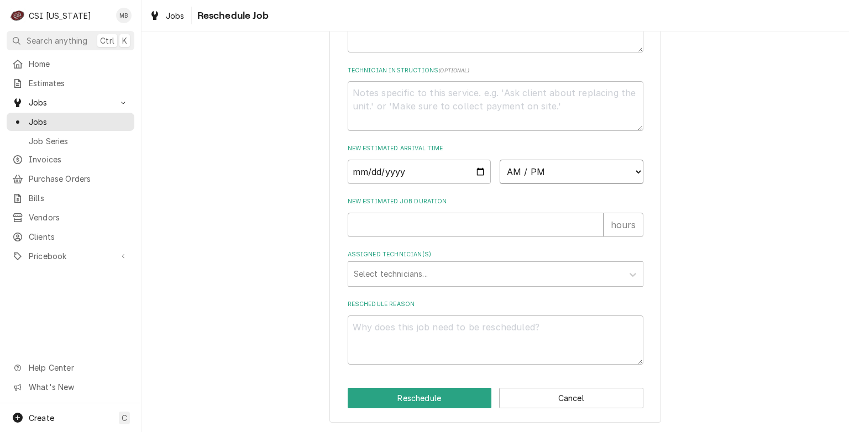
select select "13:00:00"
click at [500, 161] on select "AM / PM 6:00 AM 6:15 AM 6:30 AM 6:45 AM 7:00 AM 7:15 AM 7:30 AM 7:45 AM 8:00 AM…" at bounding box center [572, 172] width 144 height 24
click at [493, 222] on input "New Estimated Job Duration" at bounding box center [476, 225] width 256 height 24
type textarea "x"
type input "2"
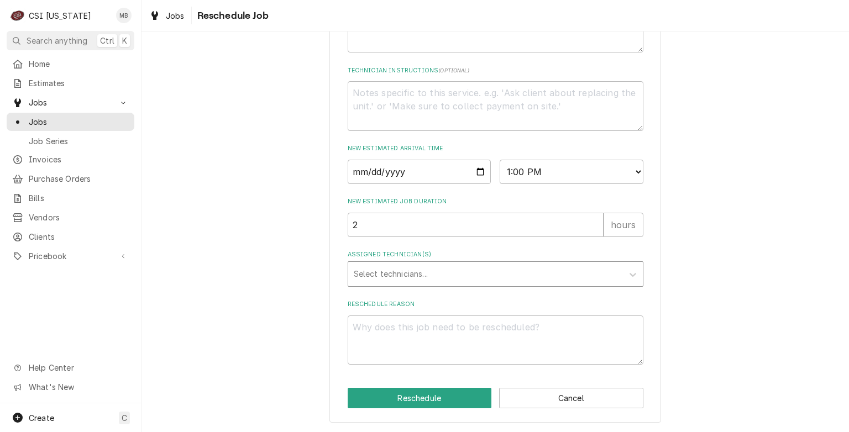
click at [485, 282] on div "Assigned Technician(s)" at bounding box center [486, 274] width 264 height 20
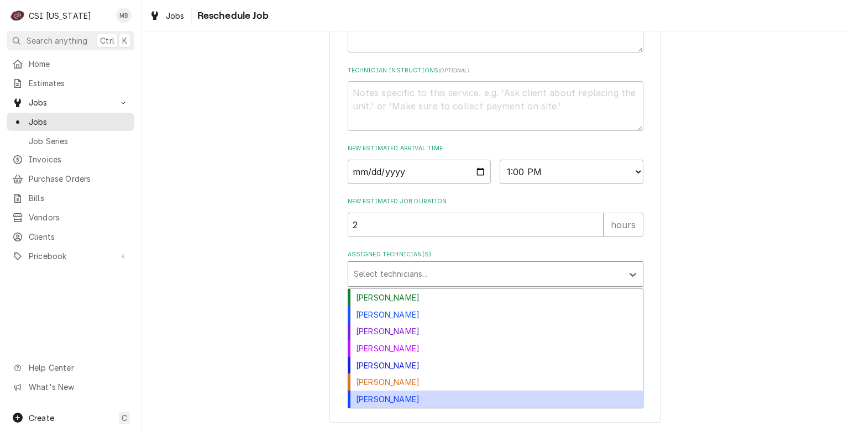
click at [385, 400] on div "[PERSON_NAME]" at bounding box center [495, 399] width 295 height 17
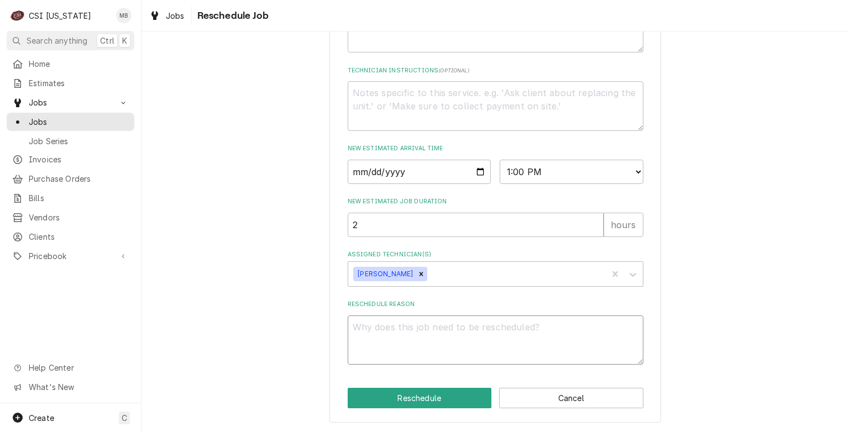
click at [389, 336] on textarea "Reschedule Reason" at bounding box center [496, 341] width 296 height 50
type textarea "x"
type textarea "P"
type textarea "x"
type textarea "PA"
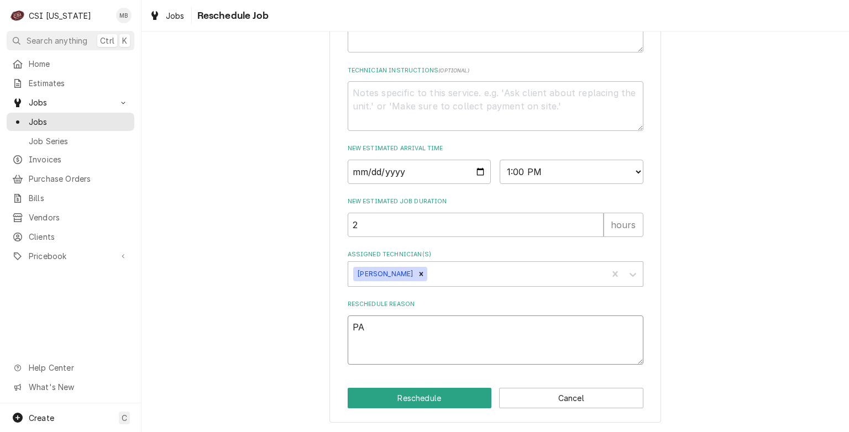
type textarea "x"
type textarea "PAR"
type textarea "x"
type textarea "PART"
type textarea "x"
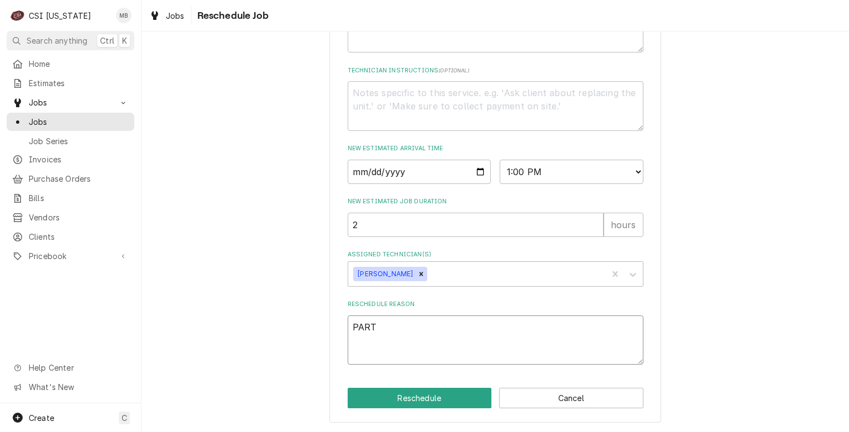
type textarea "PARTS"
type textarea "x"
type textarea "PARTS"
type textarea "x"
type textarea "PARTS A"
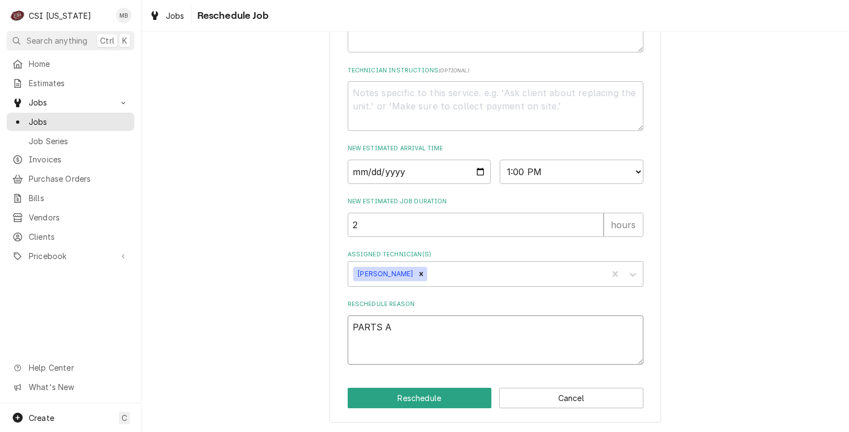
type textarea "x"
type textarea "PARTS AR"
type textarea "x"
type textarea "PARTS ARR"
type textarea "x"
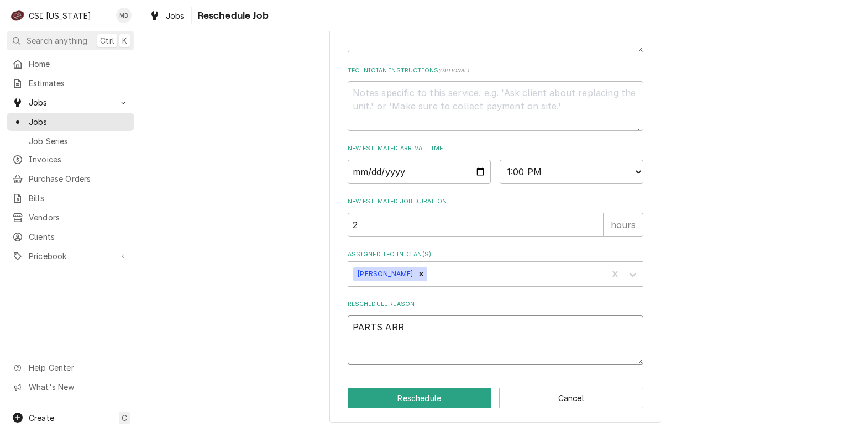
type textarea "PARTS ARRI"
type textarea "x"
type textarea "PARTS ARRIV"
type textarea "x"
type textarea "PARTS ARRIVE"
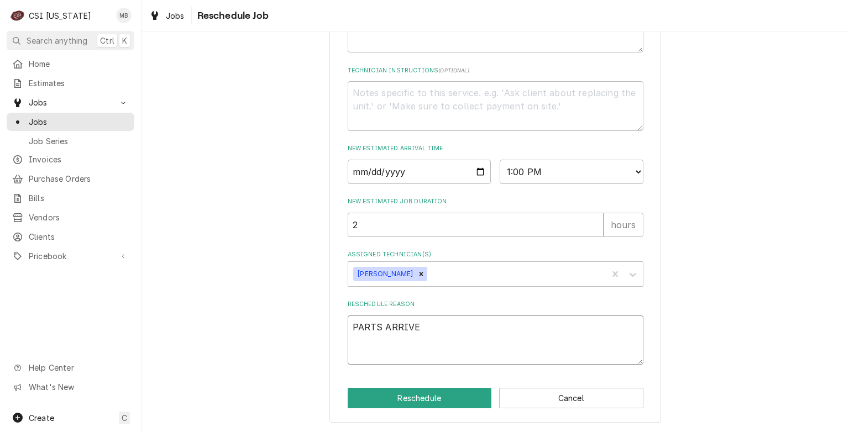
type textarea "x"
type textarea "PARTS ARRIVED"
click at [419, 406] on button "Reschedule" at bounding box center [420, 398] width 144 height 20
type textarea "x"
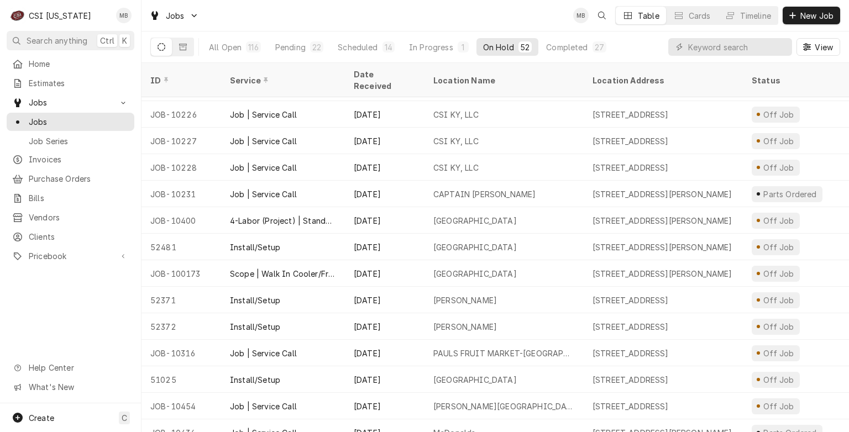
scroll to position [336, 0]
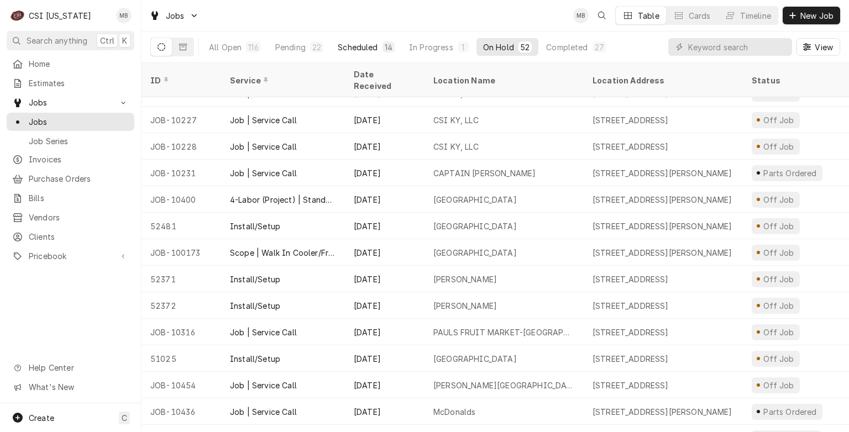
click at [347, 48] on div "Scheduled" at bounding box center [358, 47] width 40 height 12
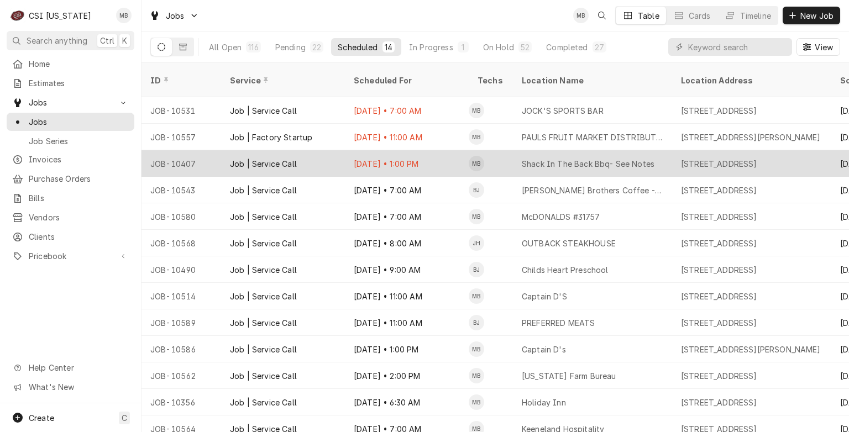
click at [387, 157] on div "[DATE] • 1:00 PM" at bounding box center [407, 163] width 124 height 27
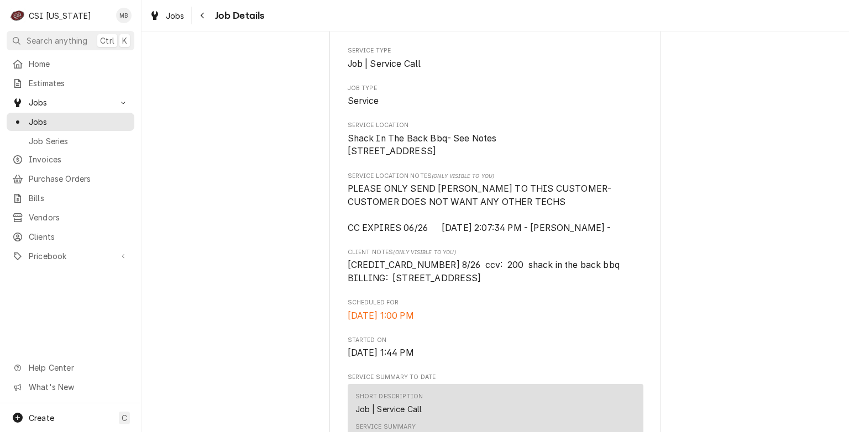
scroll to position [175, 0]
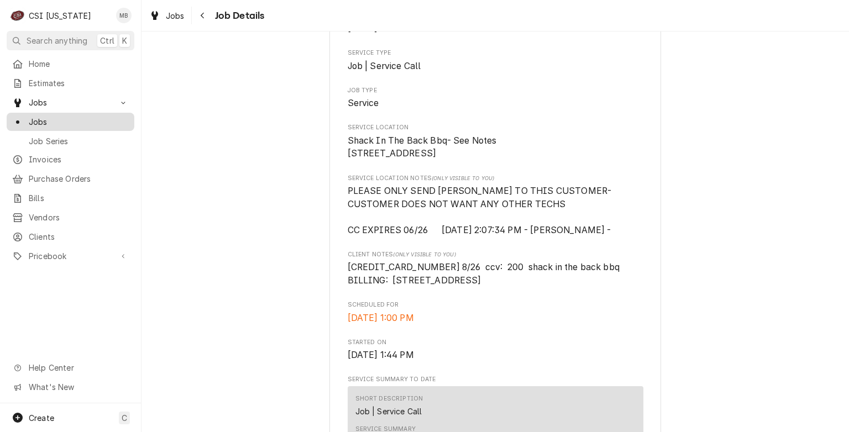
click at [101, 125] on link "Jobs" at bounding box center [71, 122] width 128 height 18
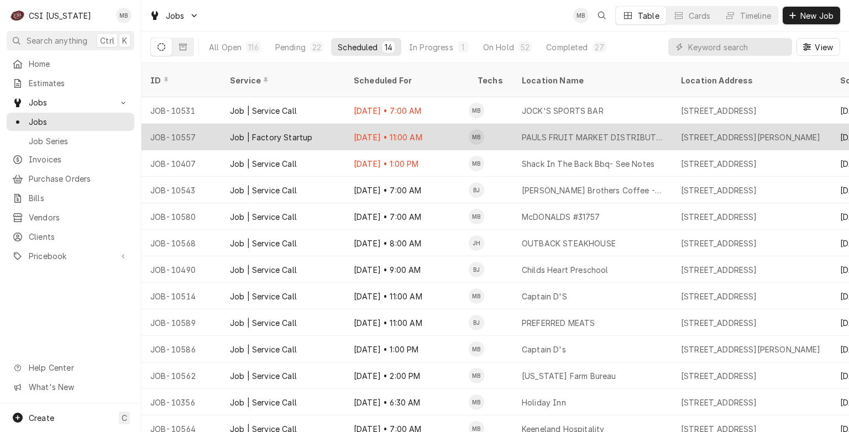
scroll to position [7, 0]
